Goal: Task Accomplishment & Management: Manage account settings

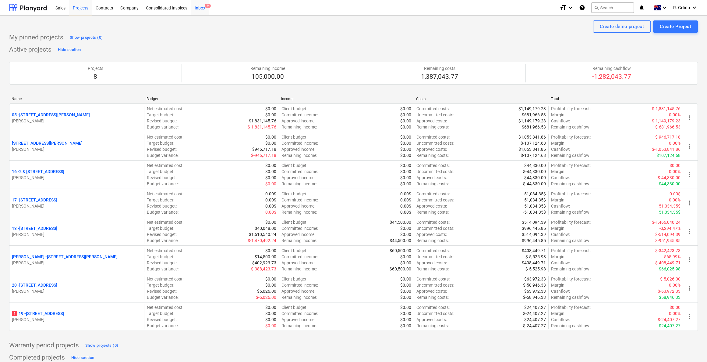
click at [204, 7] on div "Inbox 9" at bounding box center [200, 8] width 18 height 16
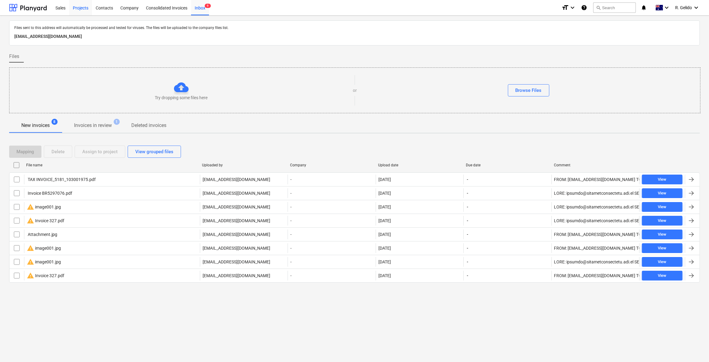
click at [81, 9] on div "Projects" at bounding box center [80, 8] width 23 height 16
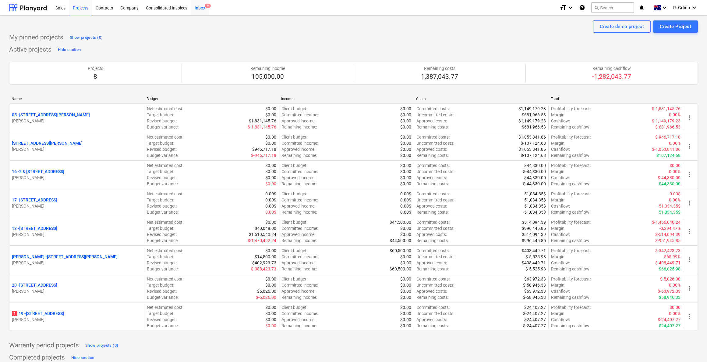
click at [199, 12] on div "Inbox 9" at bounding box center [200, 8] width 18 height 16
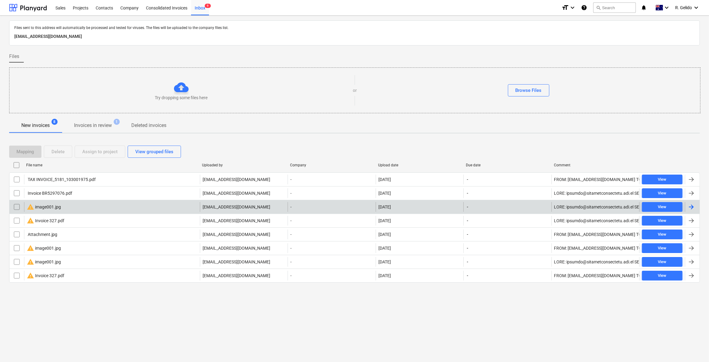
click at [72, 208] on div "warning image001.jpg" at bounding box center [112, 207] width 176 height 10
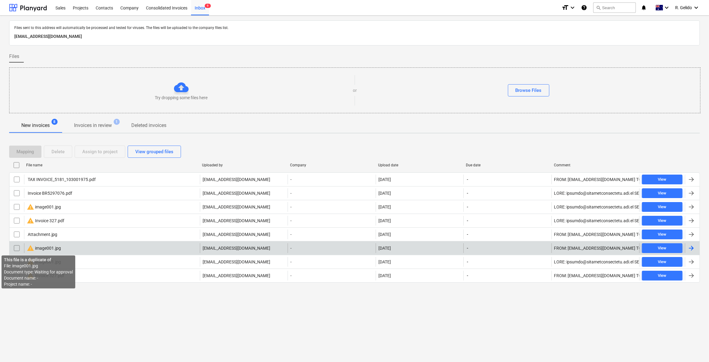
click at [32, 246] on span "warning" at bounding box center [30, 247] width 7 height 7
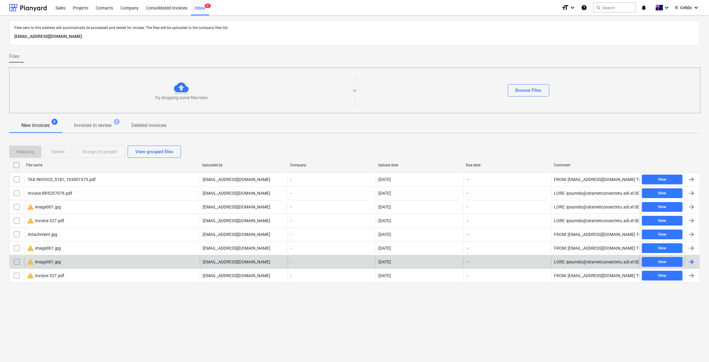
click at [51, 259] on div "warning image001.jpg" at bounding box center [44, 261] width 34 height 7
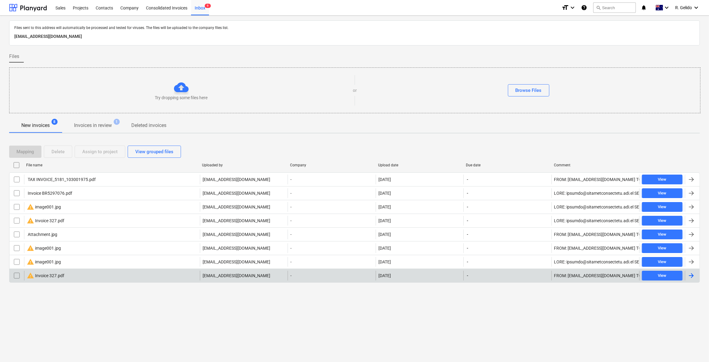
click at [52, 277] on div "warning Invoice 327.pdf" at bounding box center [45, 275] width 37 height 7
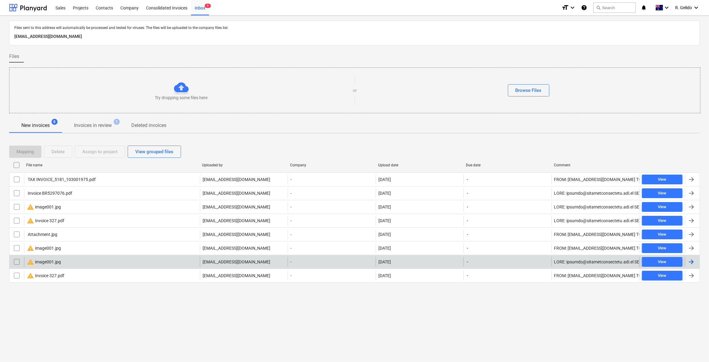
click at [17, 260] on input "checkbox" at bounding box center [17, 262] width 10 height 10
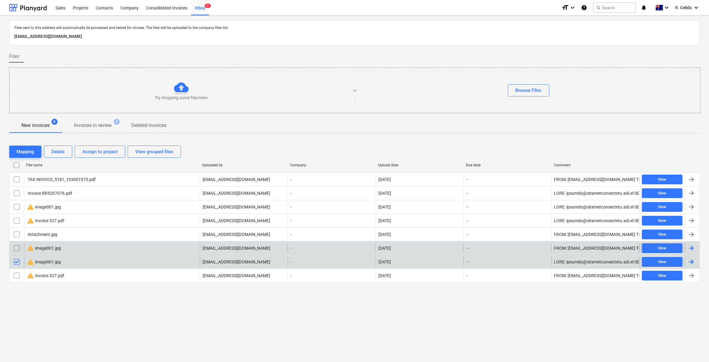
click at [13, 247] on input "checkbox" at bounding box center [17, 248] width 10 height 10
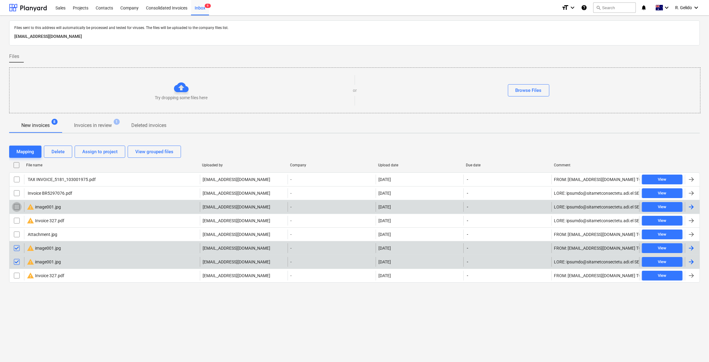
click at [16, 209] on input "checkbox" at bounding box center [17, 207] width 10 height 10
click at [61, 152] on div "Delete" at bounding box center [58, 152] width 13 height 8
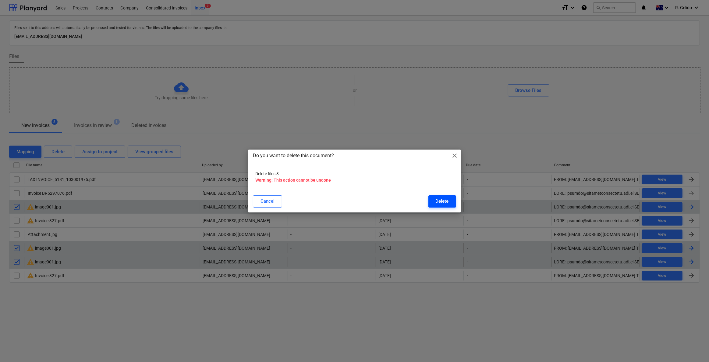
click at [442, 205] on button "Delete" at bounding box center [443, 201] width 28 height 12
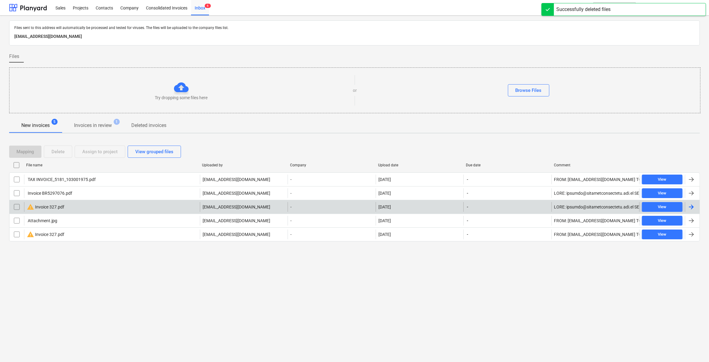
click at [72, 208] on div "warning Invoice 327.pdf" at bounding box center [112, 207] width 176 height 10
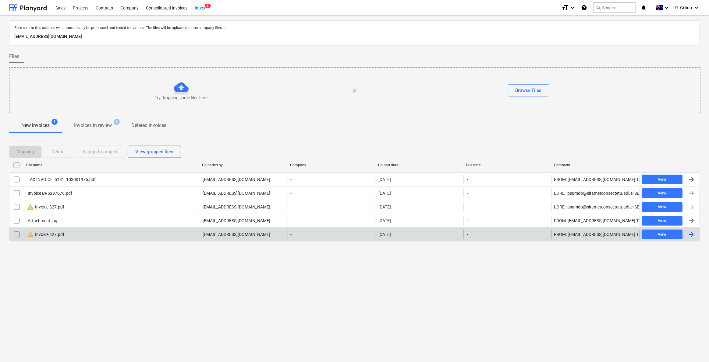
click at [79, 232] on div "warning Invoice 327.pdf" at bounding box center [112, 234] width 176 height 10
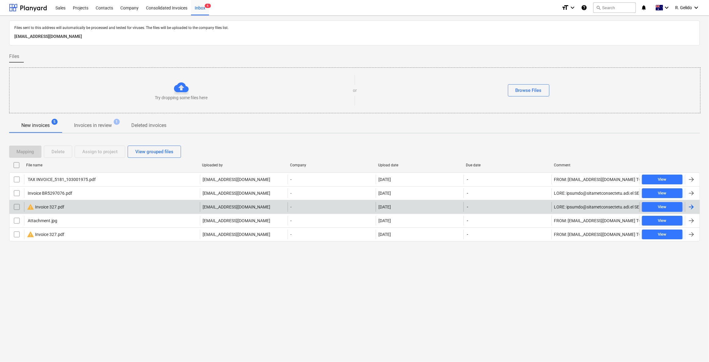
click at [19, 204] on input "checkbox" at bounding box center [17, 207] width 10 height 10
click at [51, 149] on button "Delete" at bounding box center [58, 151] width 28 height 12
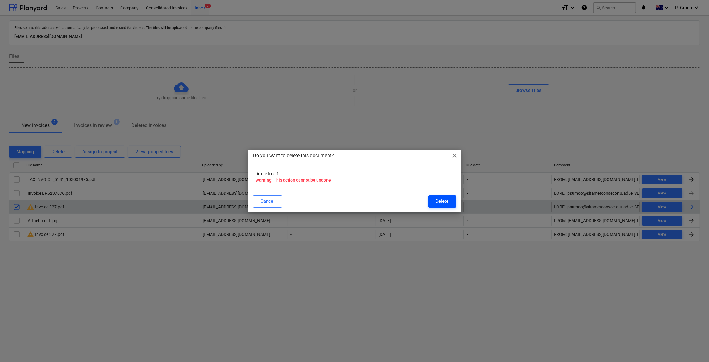
click at [435, 201] on button "Delete" at bounding box center [443, 201] width 28 height 12
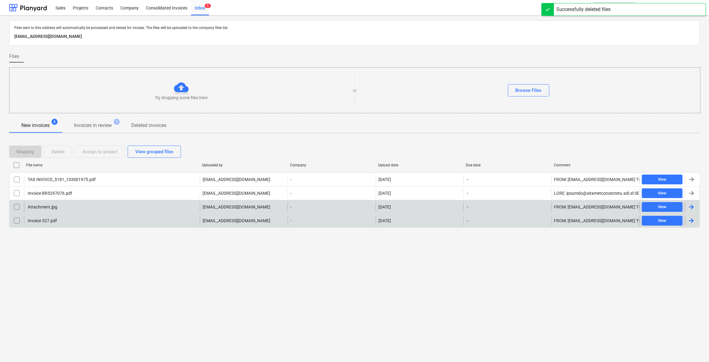
click at [130, 219] on div "Invoice 327.pdf" at bounding box center [112, 221] width 176 height 10
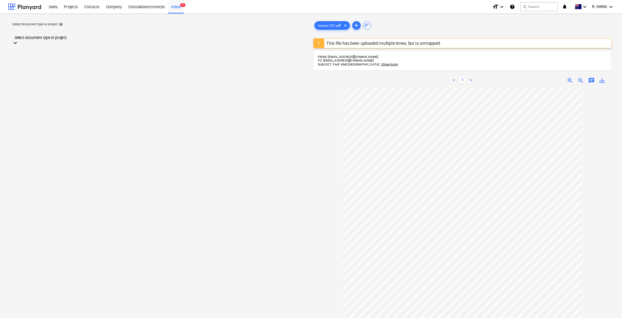
scroll to position [41, 0]
click at [169, 40] on div at bounding box center [181, 36] width 329 height 7
type input "glade"
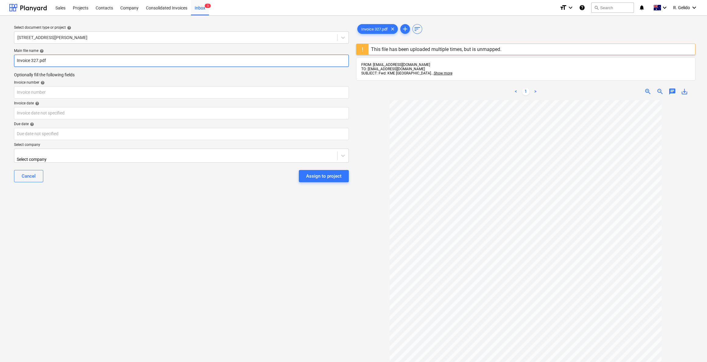
click at [17, 61] on input "Invoice 327.pdf" at bounding box center [181, 61] width 335 height 12
type input "KME Invoice 327.pdf"
click at [40, 89] on input "text" at bounding box center [181, 92] width 335 height 12
type input "327"
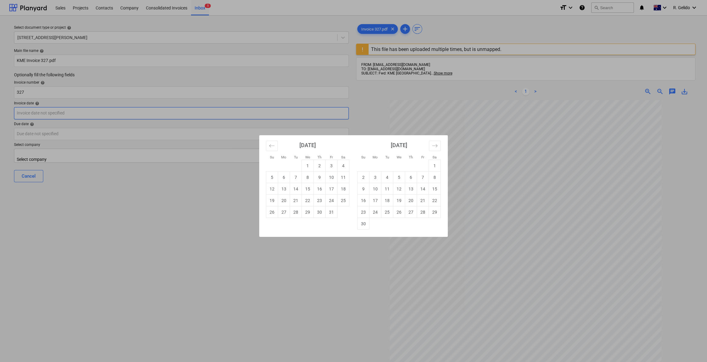
click at [55, 119] on body "Sales Projects Contacts Company Consolidated Invoices Inbox 5 format_size keybo…" at bounding box center [353, 181] width 707 height 362
click at [318, 166] on td "2" at bounding box center [320, 166] width 12 height 12
type input "[DATE]"
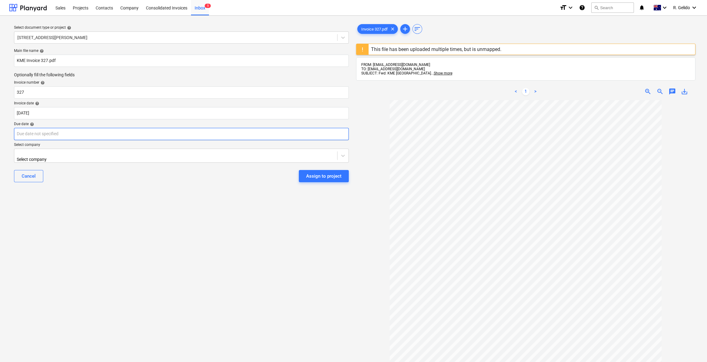
click at [92, 130] on body "Sales Projects Contacts Company Consolidated Invoices Inbox 5 format_size keybo…" at bounding box center [353, 181] width 707 height 362
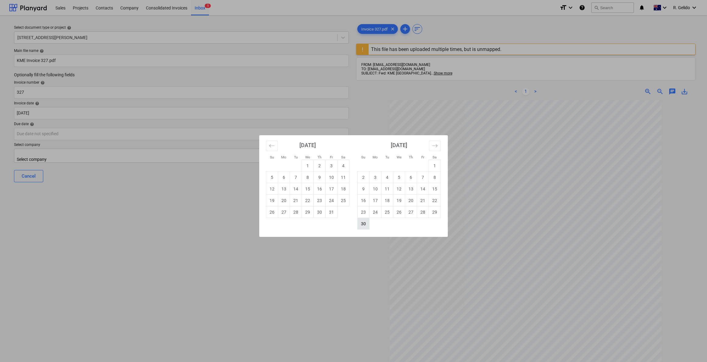
click at [363, 225] on td "30" at bounding box center [364, 224] width 12 height 12
type input "[DATE]"
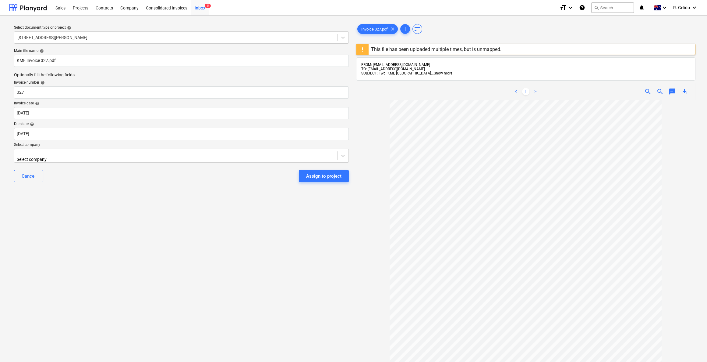
drag, startPoint x: 263, startPoint y: 293, endPoint x: 287, endPoint y: 296, distance: 23.6
click at [264, 293] on div "Select document type or project help [STREET_ADDRESS][PERSON_NAME] file name he…" at bounding box center [181, 233] width 345 height 426
click at [223, 266] on div "Select document type or project help [STREET_ADDRESS][PERSON_NAME] file name he…" at bounding box center [181, 233] width 345 height 426
click at [49, 156] on div at bounding box center [181, 153] width 329 height 7
type input "kme"
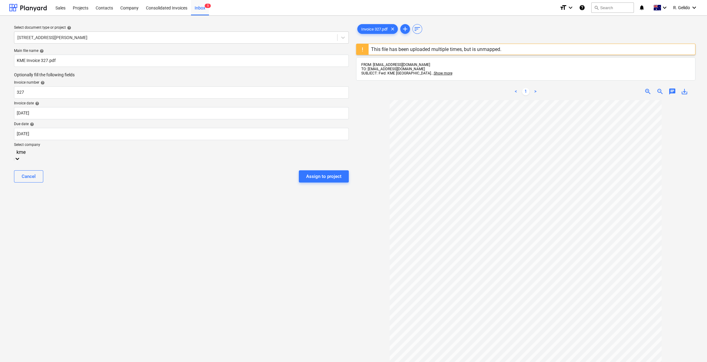
click at [32, 361] on div "KME Group" at bounding box center [353, 364] width 707 height 5
click at [138, 178] on div "Cancel Assign to project" at bounding box center [181, 179] width 335 height 22
click at [332, 176] on div "Assign to project" at bounding box center [323, 174] width 35 height 8
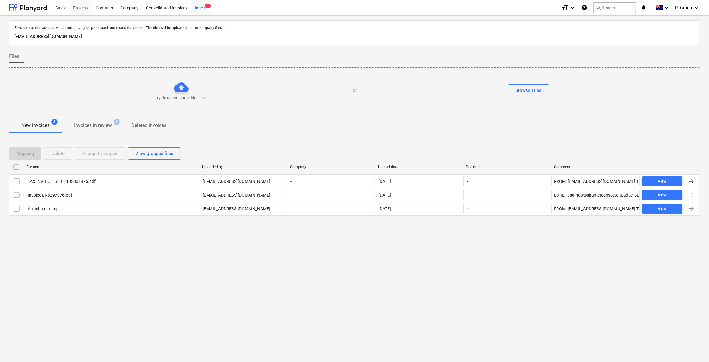
click at [83, 3] on div "Projects" at bounding box center [80, 8] width 23 height 16
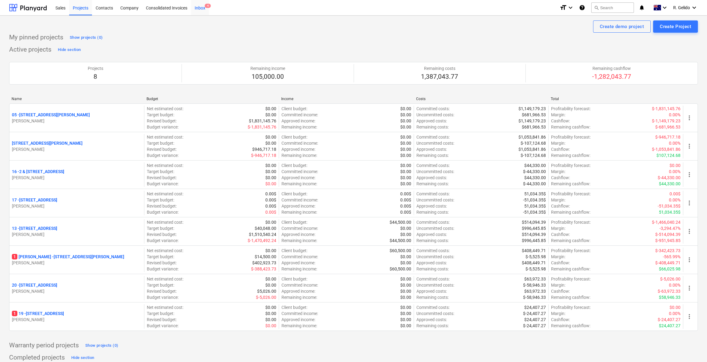
click at [204, 9] on div "Inbox 4" at bounding box center [200, 8] width 18 height 16
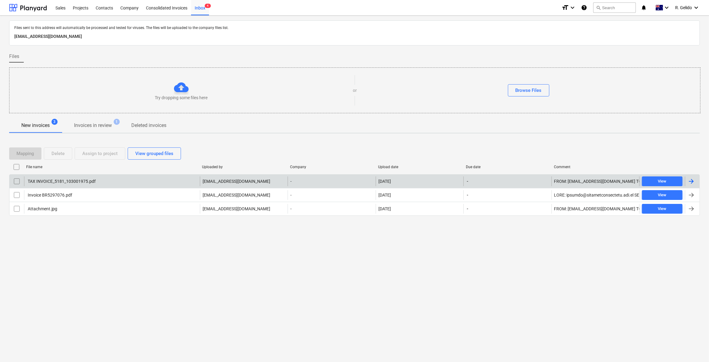
click at [96, 184] on div "TAX INVOICE_5181_103001975.pdf" at bounding box center [112, 181] width 176 height 10
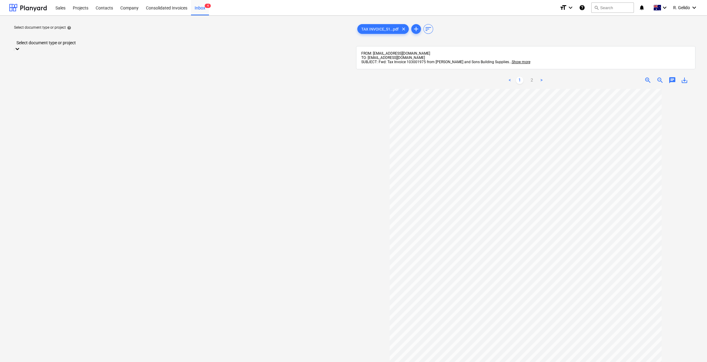
click at [239, 36] on div at bounding box center [181, 36] width 329 height 7
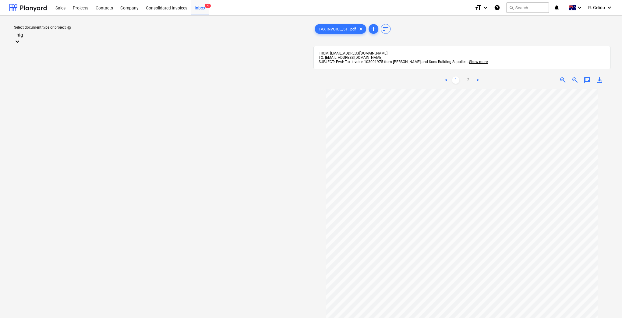
type input "high"
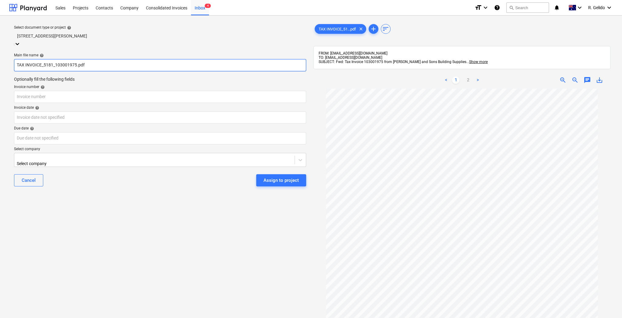
click at [17, 60] on input "TAX INVOICE_5181_103001975.pdf" at bounding box center [160, 65] width 292 height 12
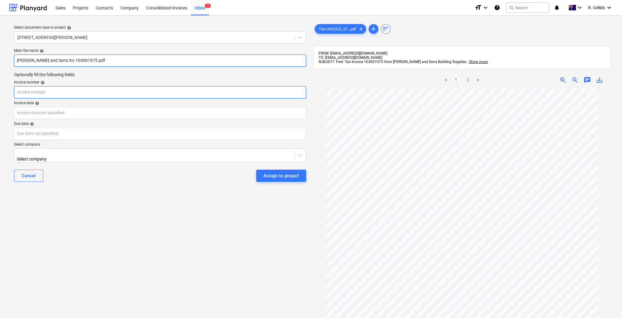
type input "[PERSON_NAME] and Sons Inv 103001975.pdf"
click at [37, 90] on input "text" at bounding box center [160, 92] width 292 height 12
type input "103001975"
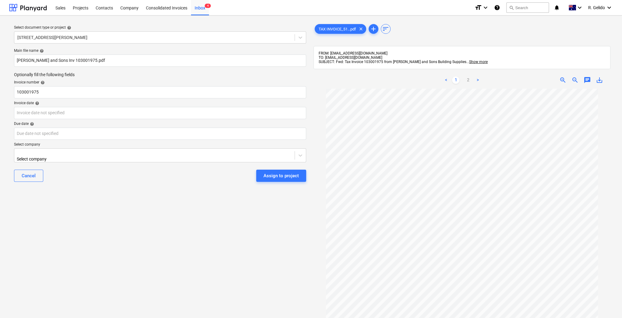
click at [54, 121] on div "Main file name help [PERSON_NAME] and Sons Inv 103001975.pdf Optionally fill th…" at bounding box center [160, 117] width 297 height 143
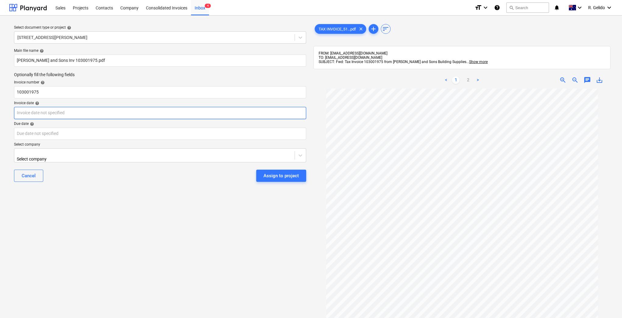
click at [52, 115] on body "Sales Projects Contacts Company Consolidated Invoices Inbox 4 format_size keybo…" at bounding box center [311, 159] width 622 height 318
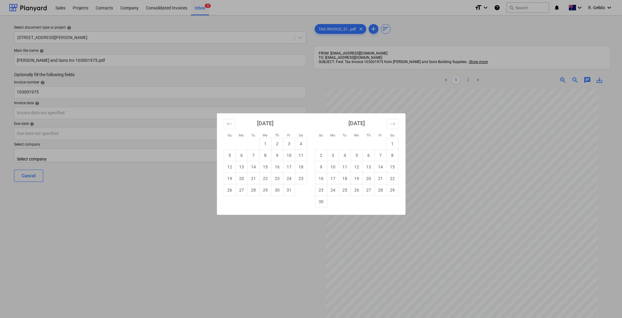
click at [447, 155] on div "Su Mo Tu We Th Fr Sa Su Mo Tu We Th Fr Sa [DATE] 1 2 3 4 5 6 7 8 9 10 11 12 13 …" at bounding box center [311, 159] width 622 height 318
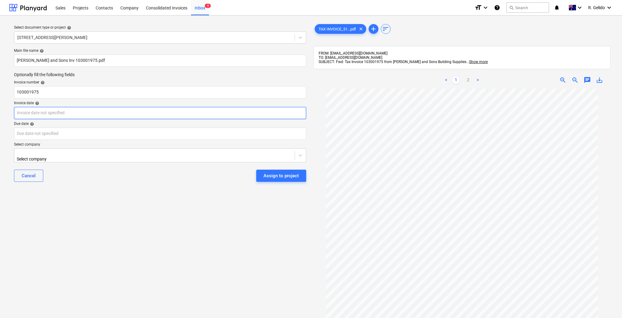
click at [50, 115] on body "Sales Projects Contacts Company Consolidated Invoices Inbox 4 format_size keybo…" at bounding box center [311, 159] width 622 height 318
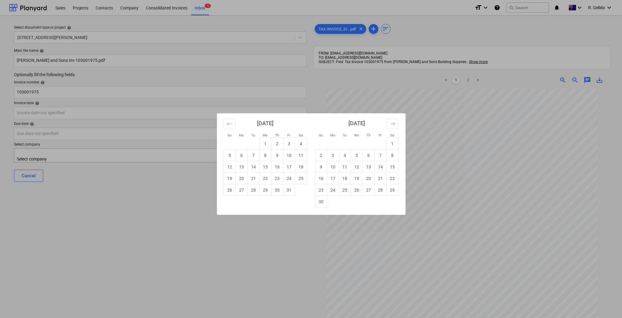
drag, startPoint x: 290, startPoint y: 143, endPoint x: 213, endPoint y: 156, distance: 78.0
click at [290, 144] on td "3" at bounding box center [289, 144] width 12 height 12
type input "[DATE]"
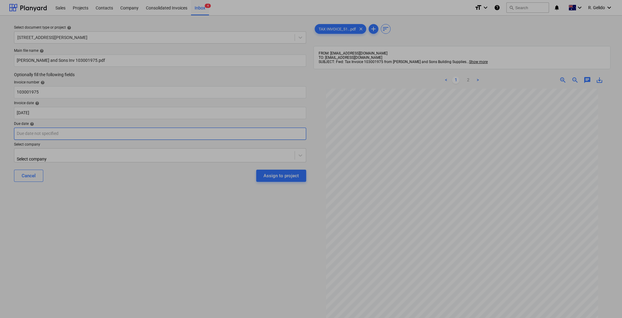
click at [65, 131] on body "Sales Projects Contacts Company Consolidated Invoices Inbox 4 format_size keybo…" at bounding box center [311, 159] width 622 height 318
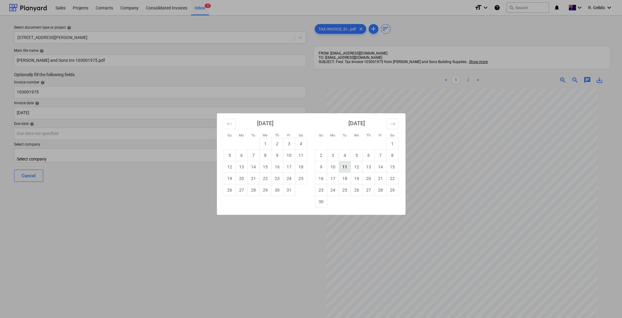
click at [340, 168] on td "11" at bounding box center [345, 167] width 12 height 12
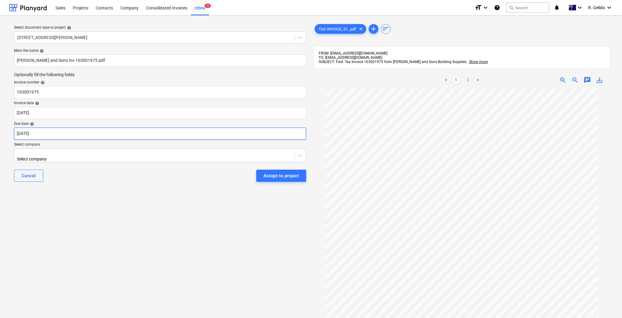
click at [78, 136] on body "Sales Projects Contacts Company Consolidated Invoices Inbox 4 format_size keybo…" at bounding box center [311, 159] width 622 height 318
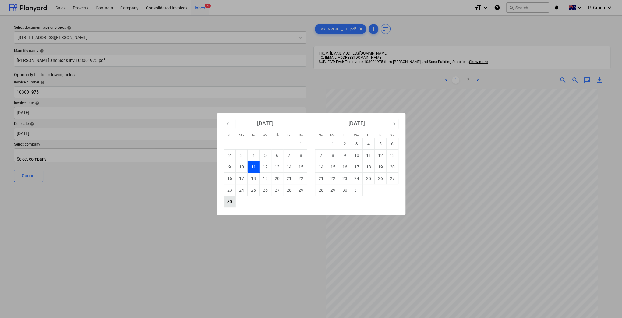
click at [231, 199] on td "30" at bounding box center [230, 202] width 12 height 12
type input "[DATE]"
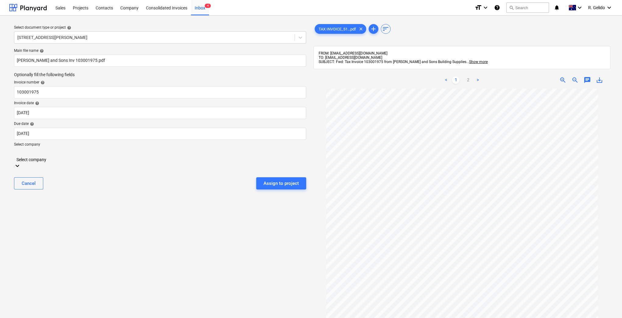
click at [55, 155] on div at bounding box center [160, 153] width 286 height 7
type input "j"
type input "[PERSON_NAME]"
click at [87, 318] on div "[PERSON_NAME] & Sons Building Supplies" at bounding box center [311, 320] width 622 height 5
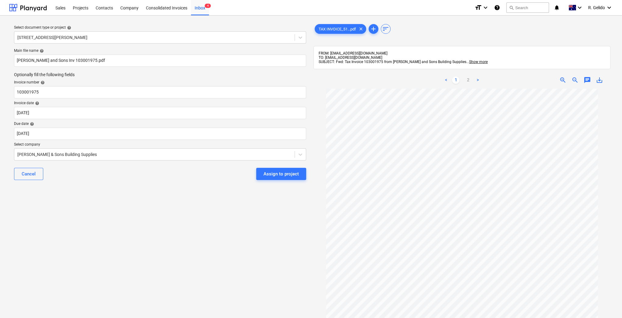
click at [126, 204] on div "Select document type or project help [STREET_ADDRESS][PERSON_NAME] file name he…" at bounding box center [160, 206] width 302 height 372
click at [287, 176] on div "Assign to project" at bounding box center [281, 174] width 35 height 8
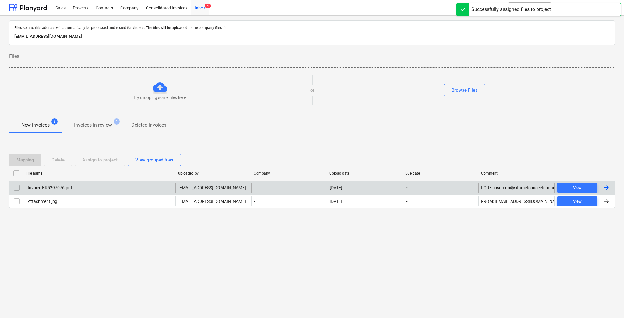
click at [66, 182] on div "Invoice BR5297076.pdf [EMAIL_ADDRESS][DOMAIN_NAME] - [DATE] - View" at bounding box center [312, 188] width 606 height 14
click at [75, 189] on div "Invoice BR5297076.pdf" at bounding box center [99, 188] width 151 height 10
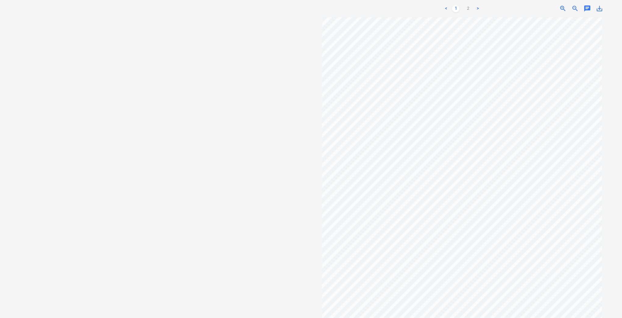
scroll to position [62, 0]
click at [472, 6] on div "Projects list fetching failed" at bounding box center [498, 6] width 57 height 7
click at [469, 6] on div "Projects list fetching failed" at bounding box center [498, 6] width 62 height 12
click at [468, 9] on div "Projects list fetching failed" at bounding box center [498, 6] width 62 height 12
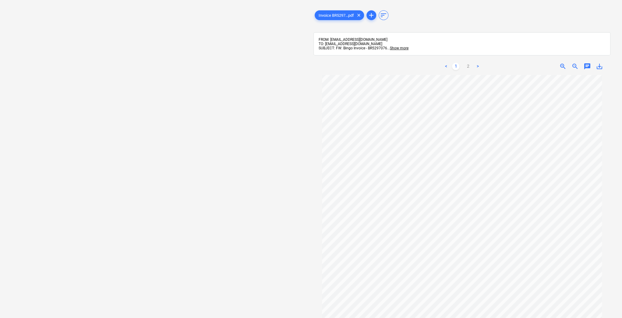
scroll to position [18, 0]
click at [470, 64] on link "2" at bounding box center [468, 66] width 7 height 7
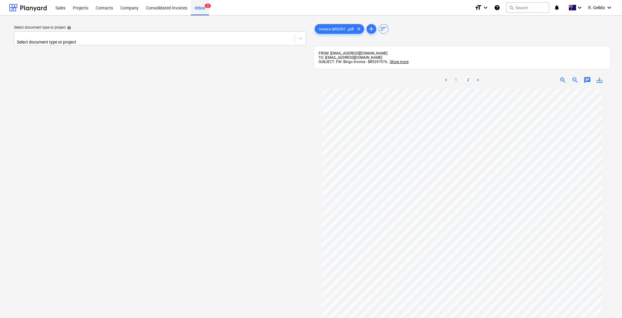
click at [203, 10] on div "Inbox 3" at bounding box center [200, 8] width 18 height 16
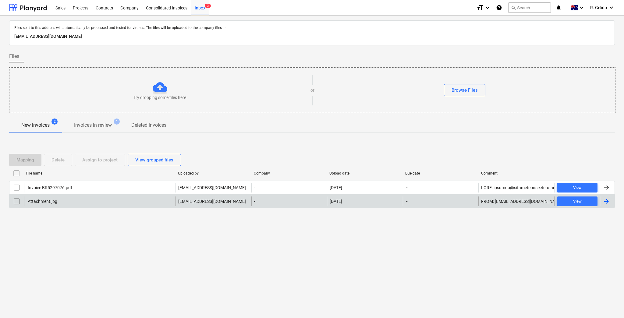
click at [45, 204] on div "Attachment.jpg" at bounding box center [99, 202] width 151 height 10
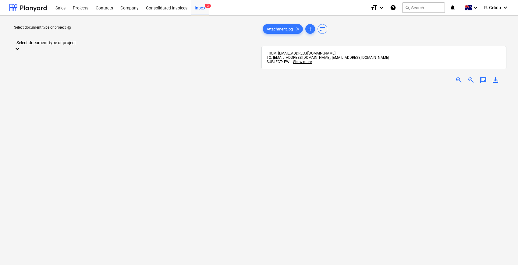
click at [460, 79] on span "zoom_in" at bounding box center [458, 80] width 7 height 7
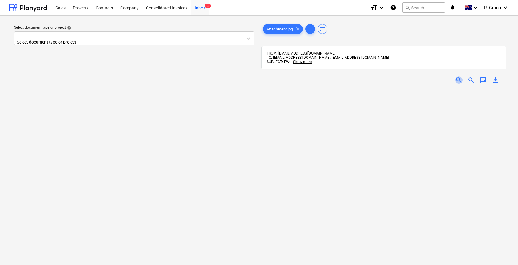
click at [460, 79] on span "zoom_in" at bounding box center [458, 80] width 7 height 7
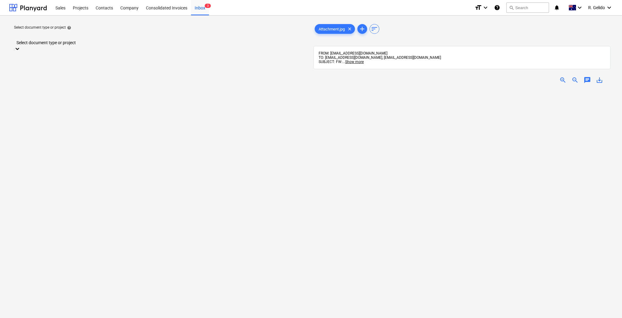
click at [237, 35] on div at bounding box center [160, 36] width 286 height 7
type input "strat"
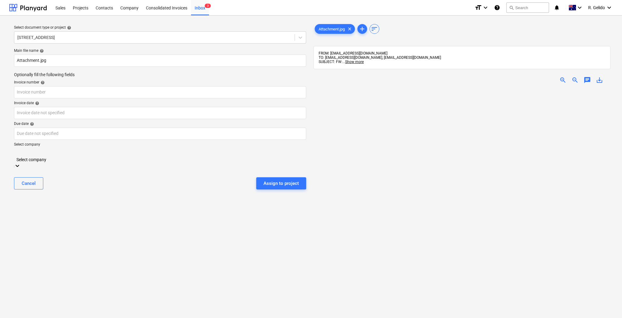
click at [115, 156] on div at bounding box center [160, 153] width 286 height 7
type input "hual"
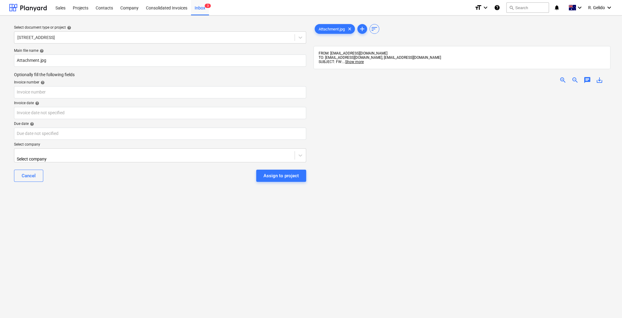
click at [210, 176] on div "Cancel Assign to project" at bounding box center [160, 176] width 292 height 22
click at [21, 59] on input "Attachment.jpg" at bounding box center [160, 61] width 292 height 12
click at [42, 59] on input "Hualin Inv 251002.jpg" at bounding box center [160, 61] width 292 height 12
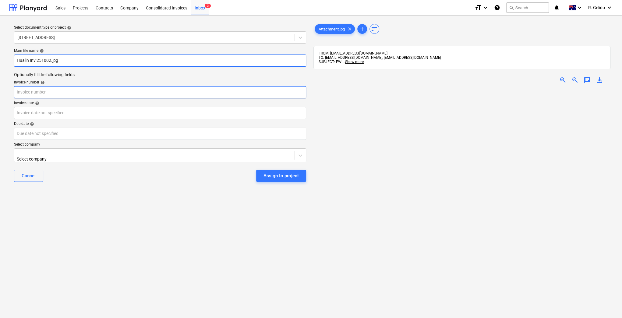
type input "Hualin Inv 251002.jpg"
click at [37, 90] on input "text" at bounding box center [160, 92] width 292 height 12
paste input "251002"
type input "251002"
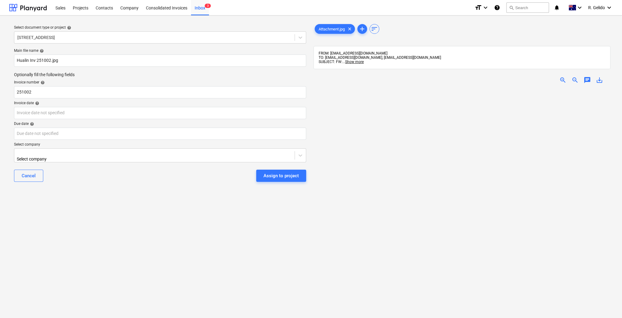
click at [37, 119] on div "Main file name help [PERSON_NAME] Inv 251002.jpg Optionally fill the following …" at bounding box center [160, 117] width 297 height 143
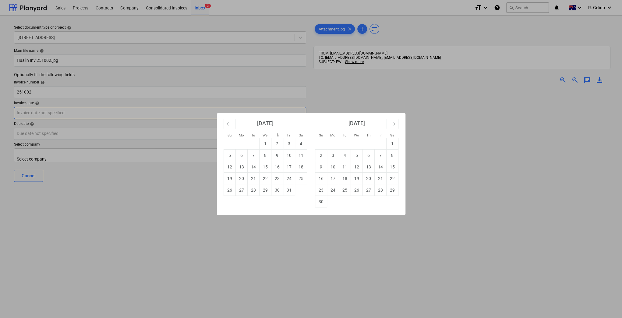
click at [52, 112] on body "Sales Projects Contacts Company Consolidated Invoices Inbox 3 format_size keybo…" at bounding box center [311, 159] width 622 height 318
click at [274, 148] on td "2" at bounding box center [277, 144] width 12 height 12
type input "[DATE]"
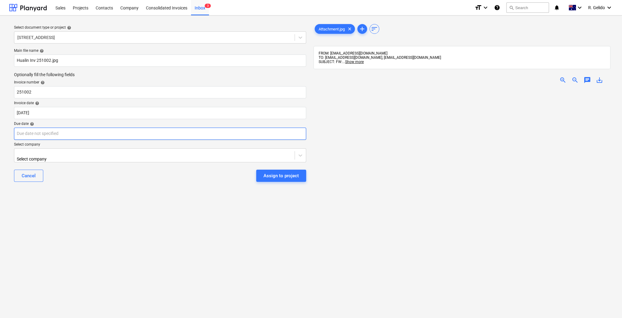
click at [52, 130] on body "Sales Projects Contacts Company Consolidated Invoices Inbox 3 format_size keybo…" at bounding box center [311, 159] width 622 height 318
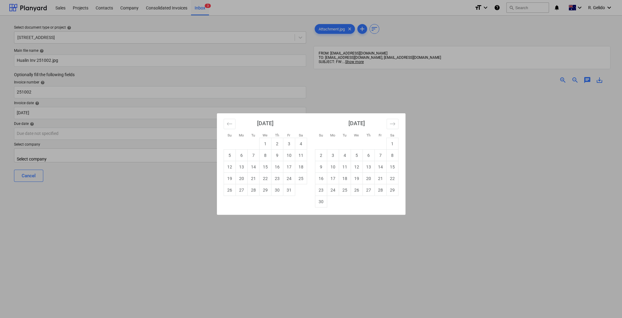
click at [260, 268] on div "Su Mo Tu We Th Fr Sa Su Mo Tu We Th Fr Sa [DATE] 1 2 3 4 5 6 7 8 9 10 11 12 13 …" at bounding box center [311, 159] width 622 height 318
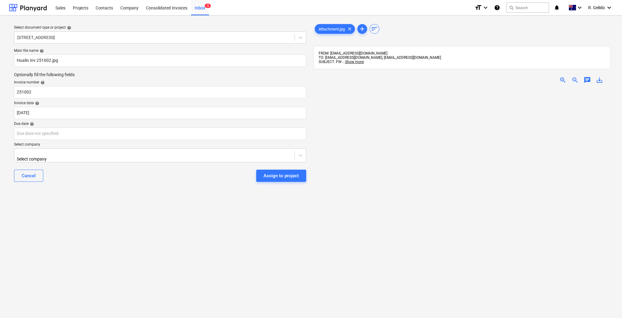
scroll to position [71, 0]
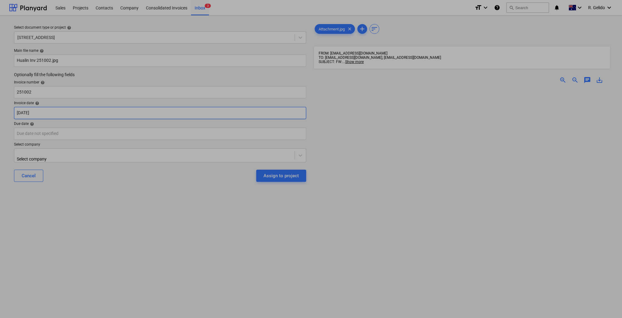
click at [37, 115] on body "Sales Projects Contacts Company Consolidated Invoices Inbox 3 format_size keybo…" at bounding box center [311, 159] width 622 height 318
click at [37, 115] on div "Su Mo Tu We Th Fr Sa Su Mo Tu We Th Fr Sa [DATE] 1 2 3 4 5 6 7 8 9 10 11 12 13 …" at bounding box center [311, 159] width 622 height 318
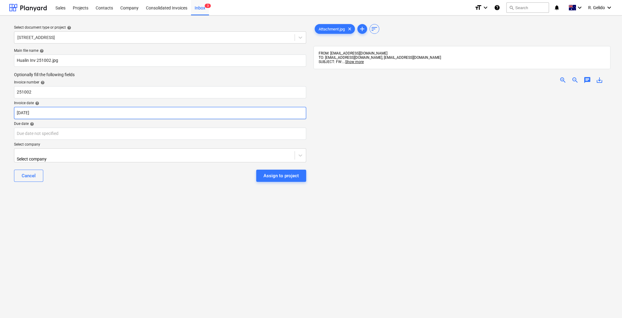
click at [37, 115] on body "Sales Projects Contacts Company Consolidated Invoices Inbox 3 format_size keybo…" at bounding box center [311, 159] width 622 height 318
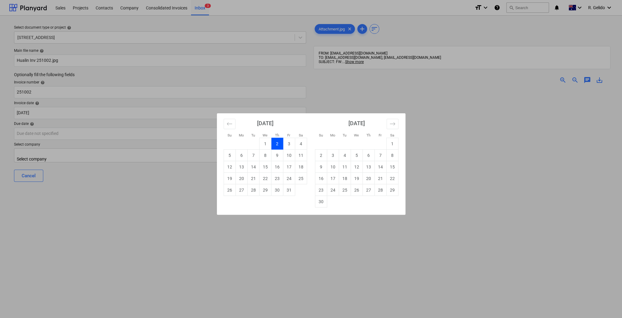
click at [75, 134] on div "Su Mo Tu We Th Fr Sa Su Mo Tu We Th Fr Sa [DATE] 1 2 3 4 5 6 7 8 9 10 11 12 13 …" at bounding box center [311, 159] width 622 height 318
click at [75, 134] on body "Sales Projects Contacts Company Consolidated Invoices Inbox 3 format_size keybo…" at bounding box center [311, 159] width 622 height 318
click at [279, 141] on td "2" at bounding box center [277, 144] width 12 height 12
type input "[DATE]"
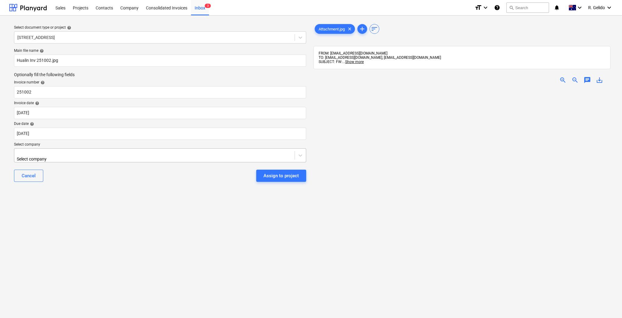
click at [91, 154] on div at bounding box center [154, 153] width 274 height 6
type input "hual"
click at [89, 318] on div "Hualin Pty Ltd" at bounding box center [311, 320] width 622 height 5
click at [140, 196] on div "Select document type or project help [STREET_ADDRESS] file name help Hualin Inv…" at bounding box center [160, 206] width 302 height 372
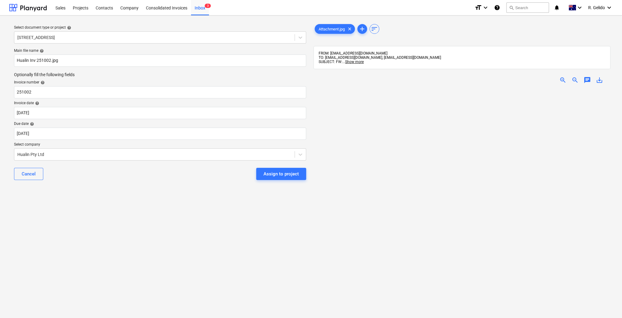
click at [162, 223] on div "Select document type or project help [STREET_ADDRESS] file name help Hualin Inv…" at bounding box center [160, 206] width 302 height 372
click at [297, 174] on div "Assign to project" at bounding box center [281, 174] width 35 height 8
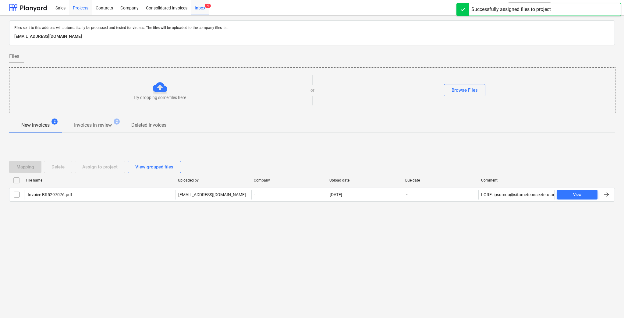
click at [81, 10] on div "Projects" at bounding box center [80, 8] width 23 height 16
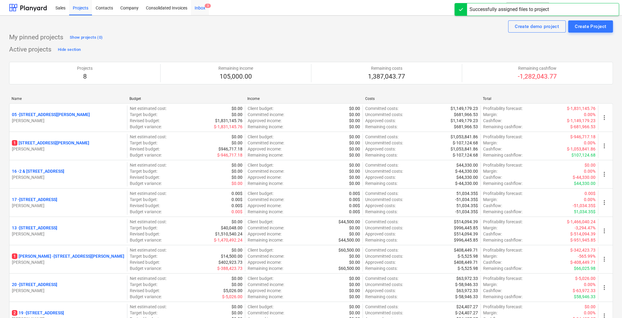
click at [205, 8] on div "Inbox 3" at bounding box center [200, 8] width 18 height 16
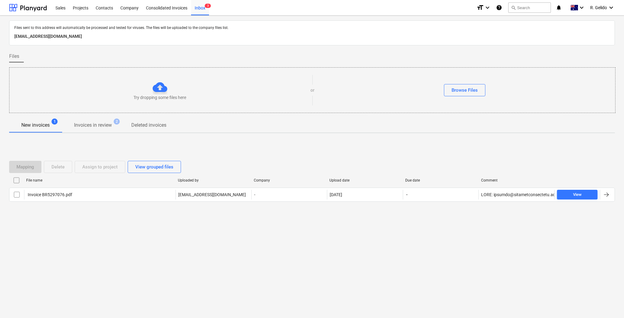
click at [118, 237] on div "Files sent to this address will automatically be processed and tested for virus…" at bounding box center [312, 167] width 624 height 303
click at [117, 123] on span "2" at bounding box center [117, 122] width 6 height 6
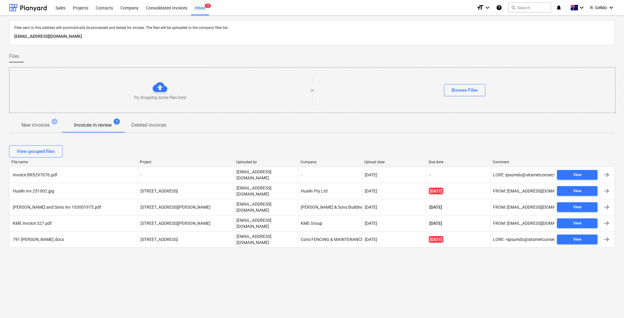
click at [210, 255] on div "Files sent to this address will automatically be processed and tested for virus…" at bounding box center [312, 167] width 624 height 303
click at [143, 128] on p "Deleted invoices" at bounding box center [148, 125] width 35 height 7
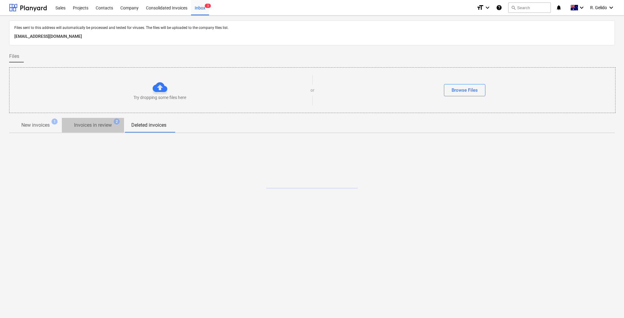
click at [94, 127] on p "Invoices in review" at bounding box center [93, 125] width 38 height 7
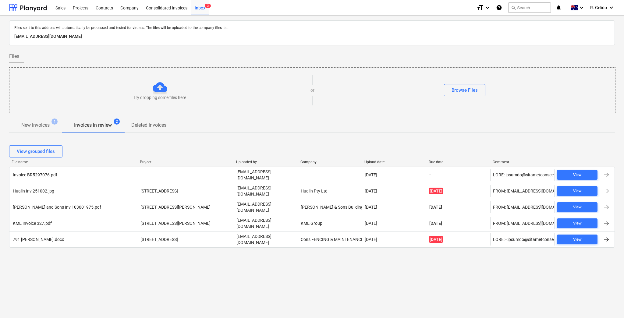
click at [143, 162] on div "Project" at bounding box center [185, 162] width 91 height 4
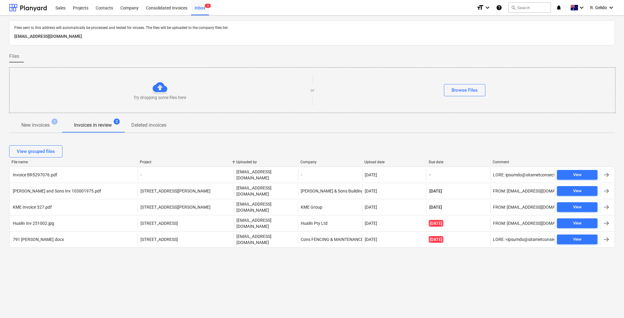
click at [144, 162] on div "Project" at bounding box center [185, 162] width 91 height 4
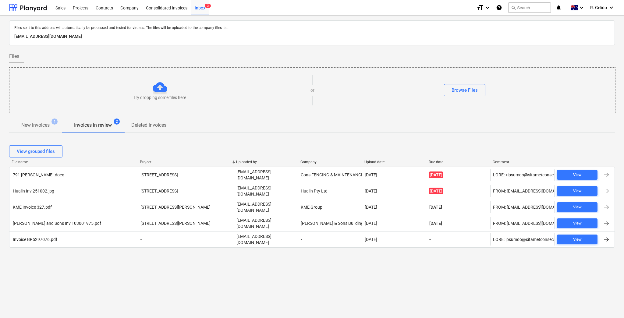
click at [144, 162] on div "Project" at bounding box center [185, 162] width 91 height 4
